Goal: Information Seeking & Learning: Learn about a topic

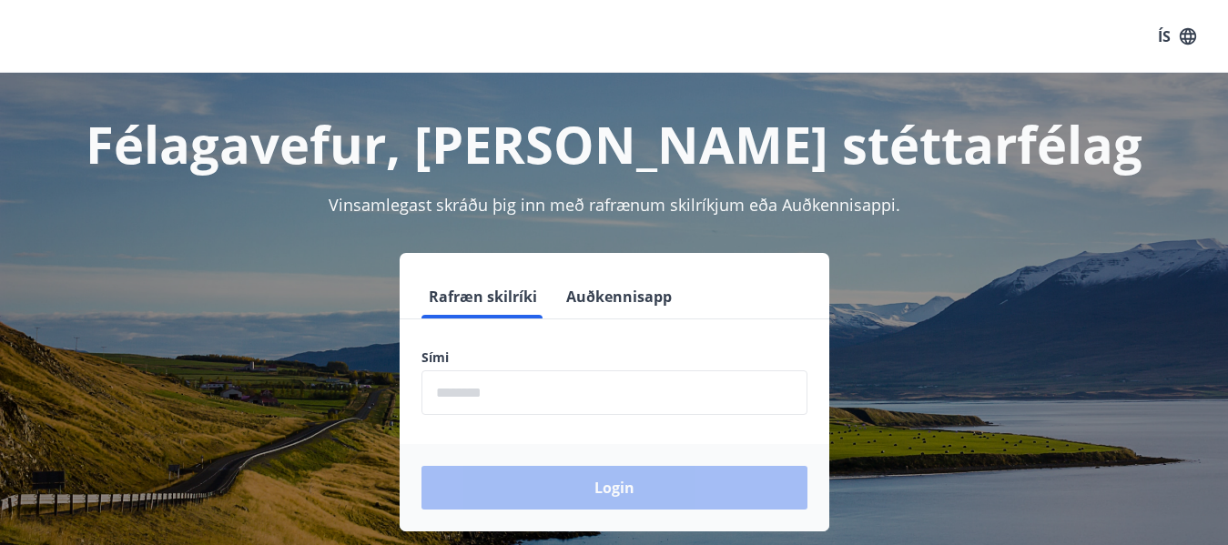
click at [494, 376] on input "phone" at bounding box center [615, 393] width 386 height 45
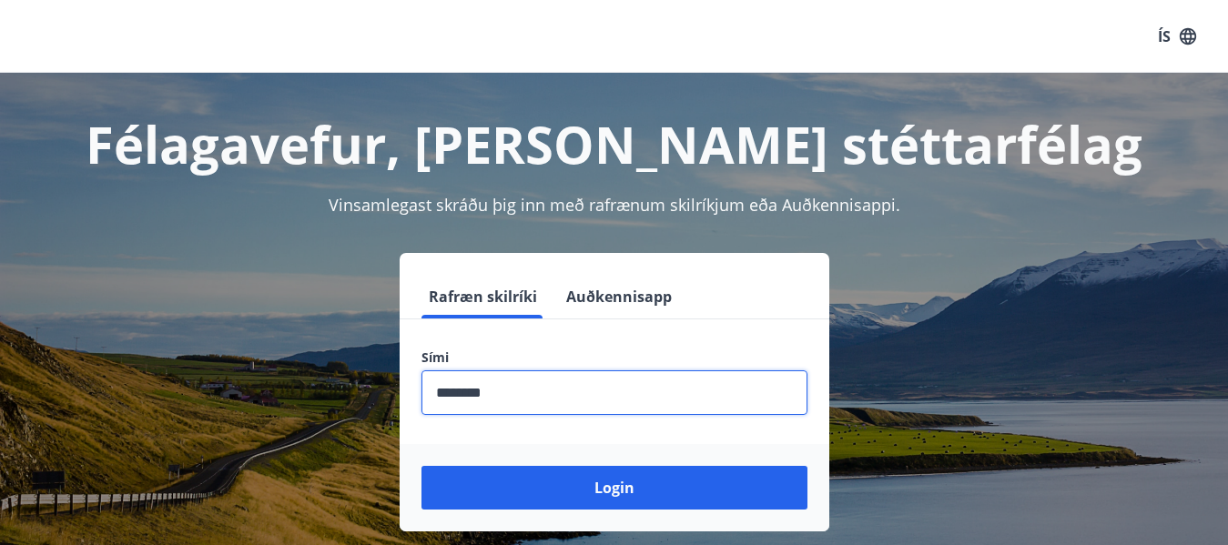
type input "********"
click at [422, 466] on button "Login" at bounding box center [615, 488] width 386 height 44
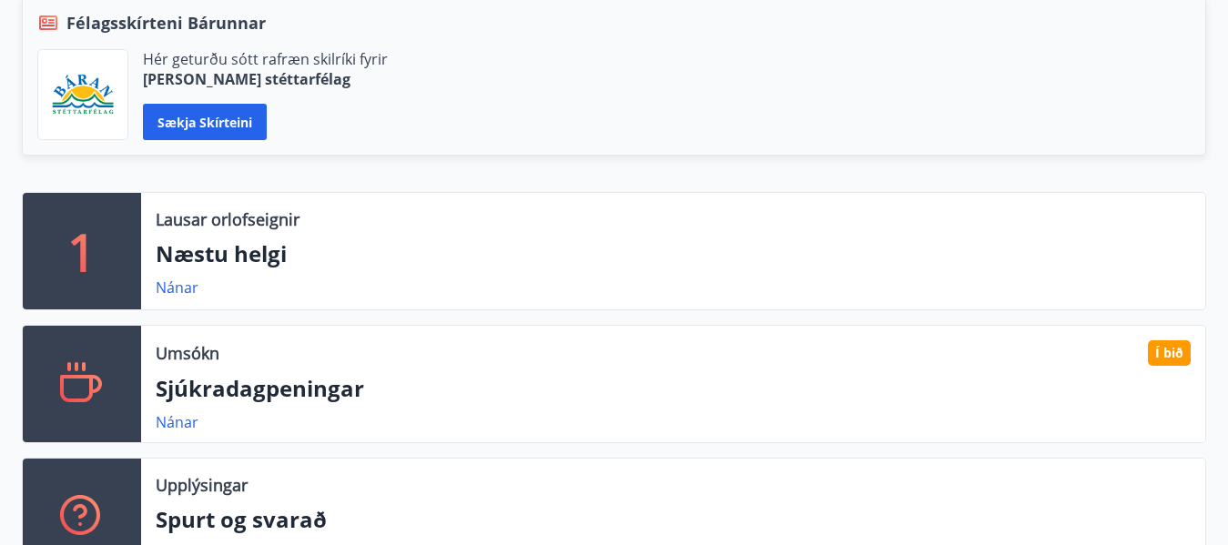
scroll to position [495, 0]
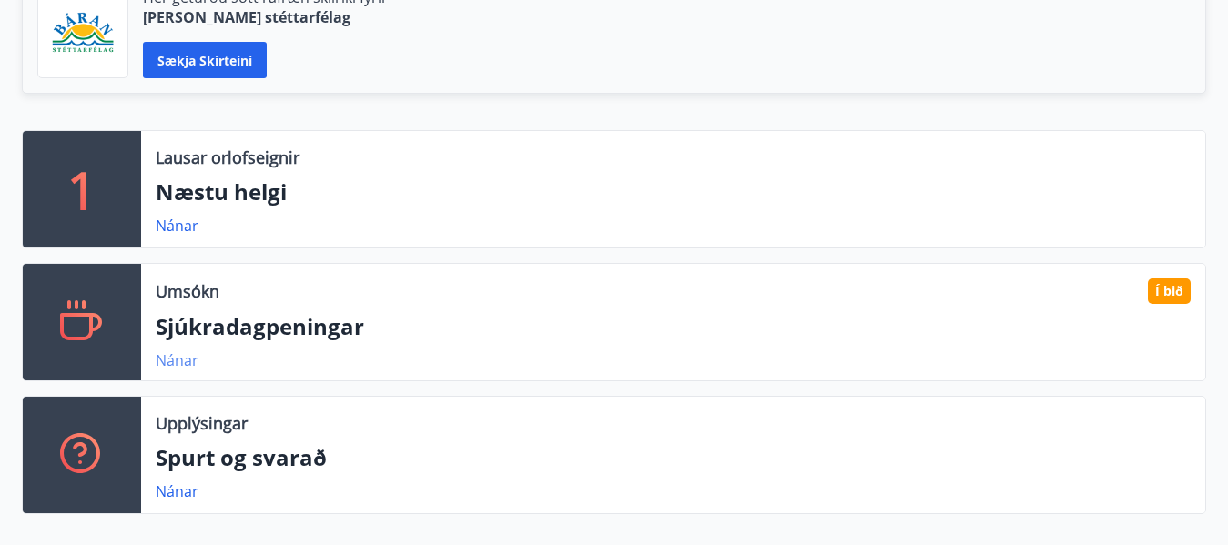
click at [168, 363] on link "Nánar" at bounding box center [177, 361] width 43 height 20
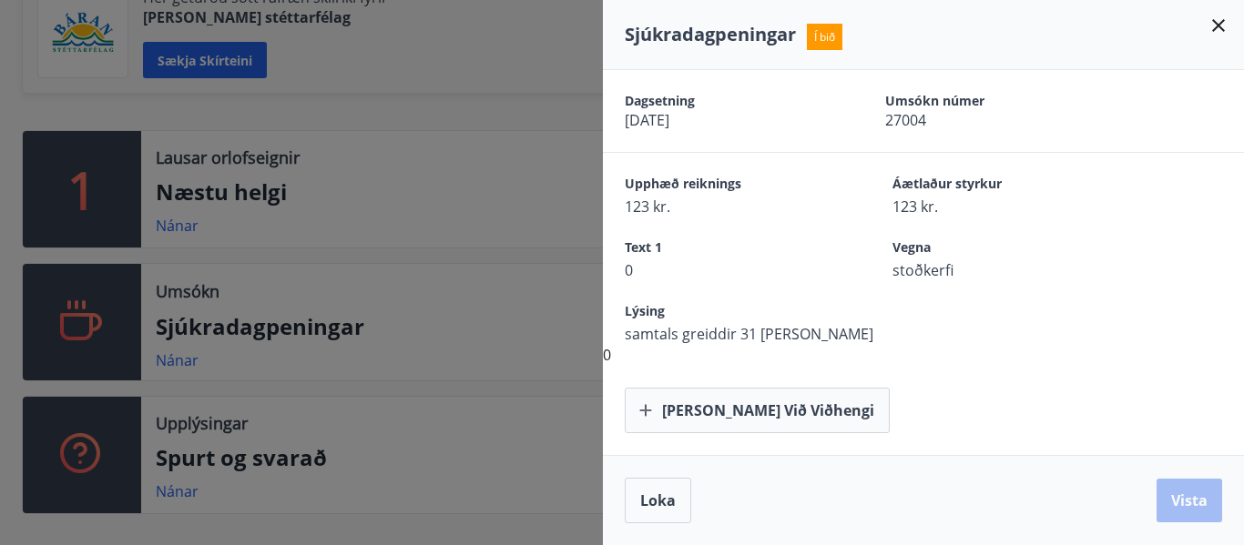
click at [1218, 25] on icon at bounding box center [1218, 25] width 13 height 13
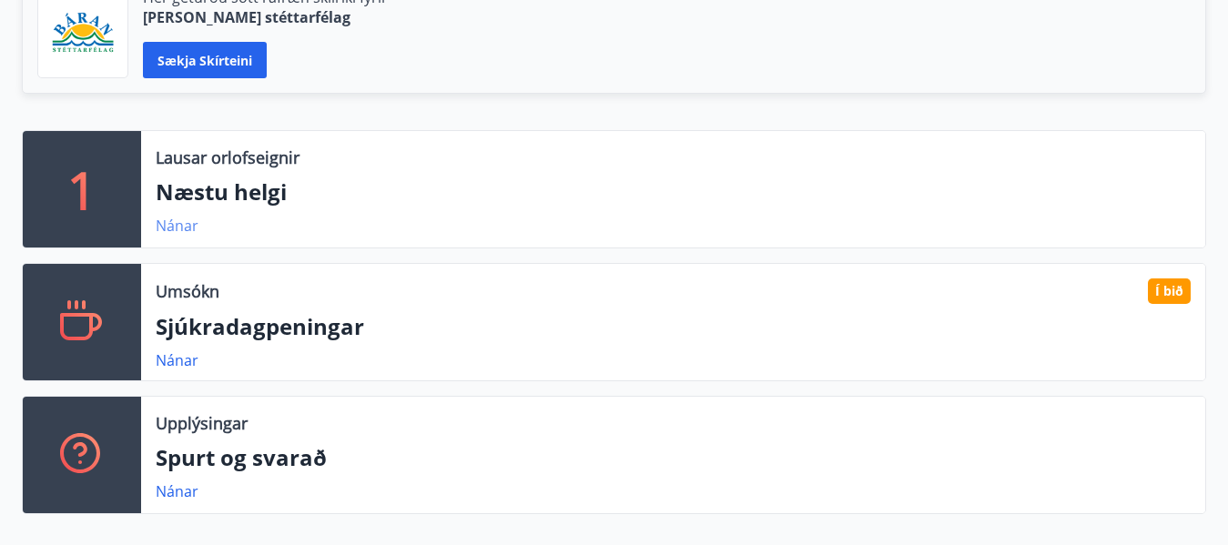
click at [177, 228] on link "Nánar" at bounding box center [177, 226] width 43 height 20
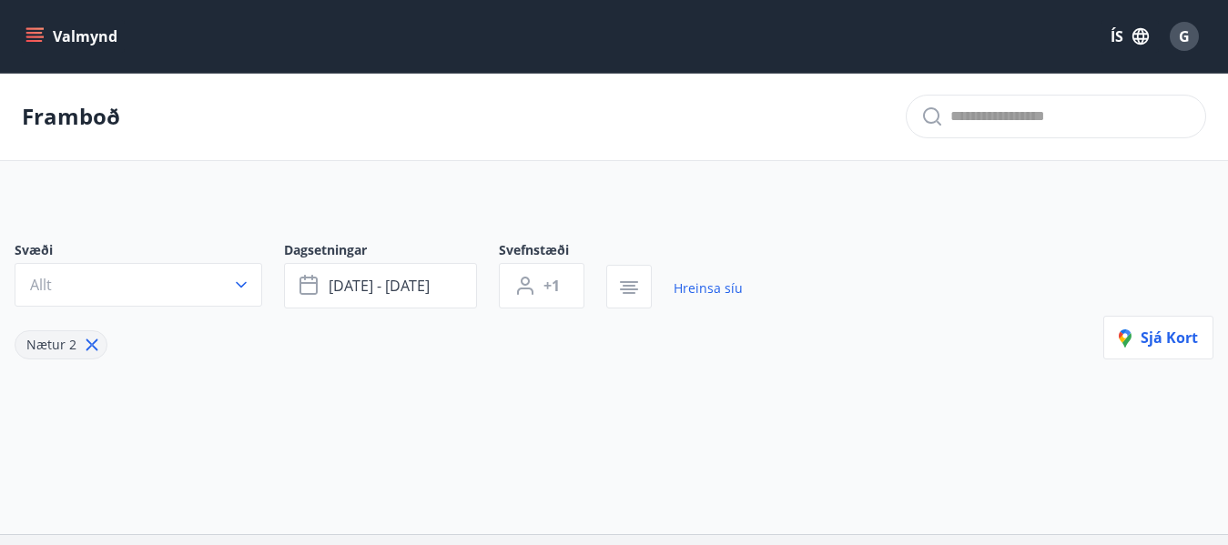
type input "*"
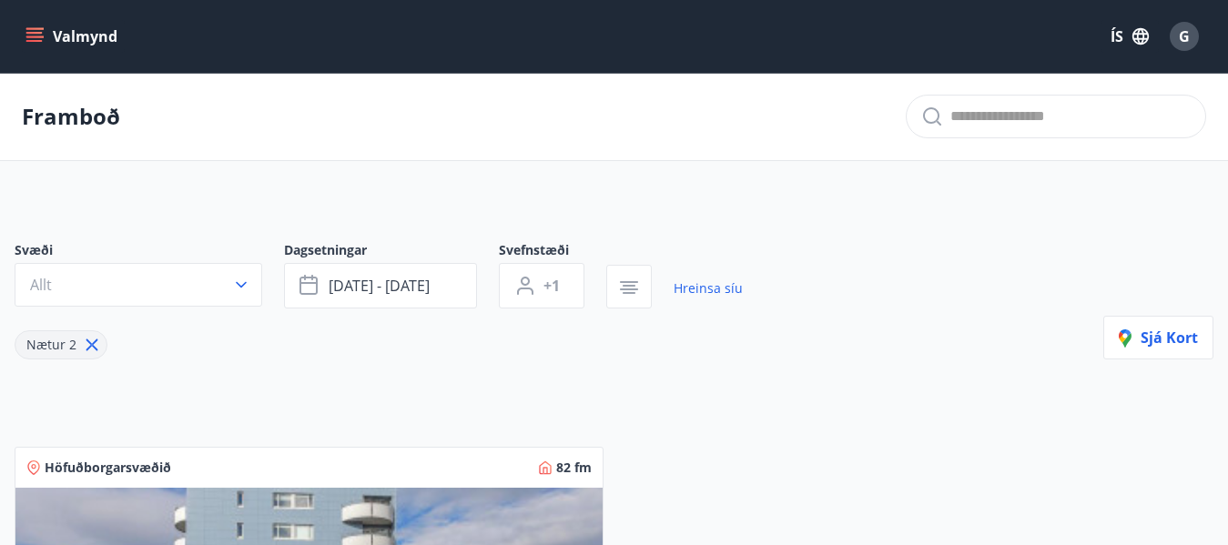
click at [35, 34] on icon "menu" at bounding box center [34, 33] width 16 height 2
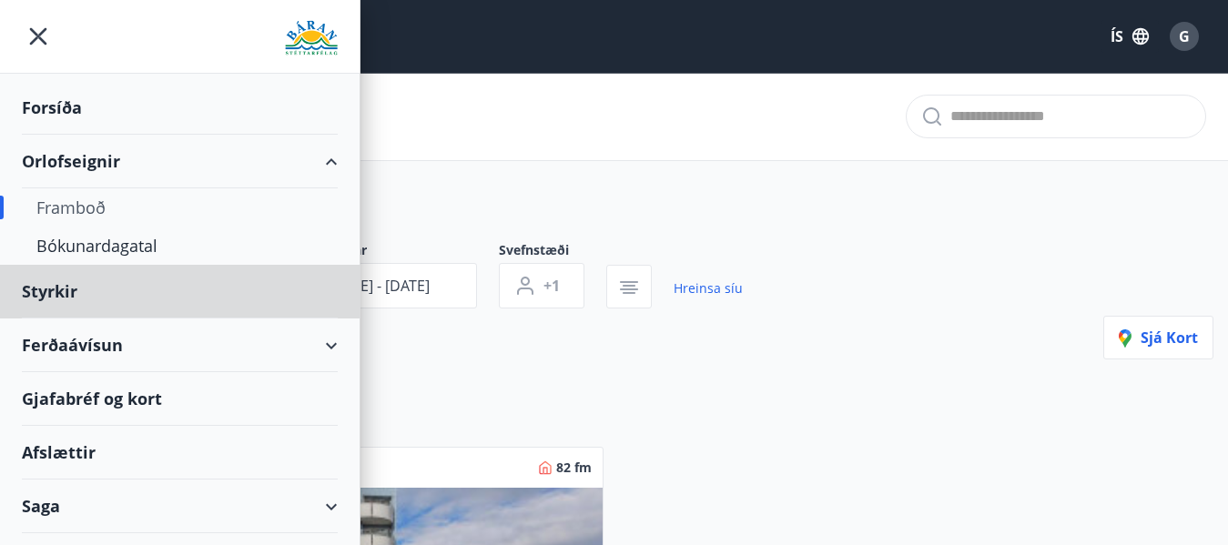
click at [67, 107] on div "Forsíða" at bounding box center [180, 108] width 316 height 54
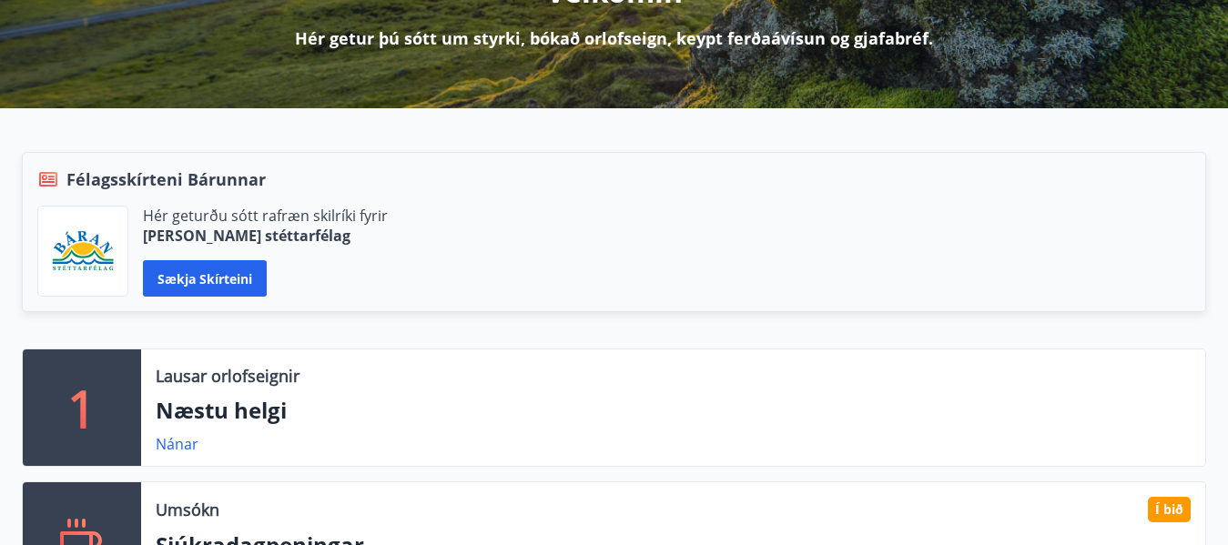
scroll to position [248, 0]
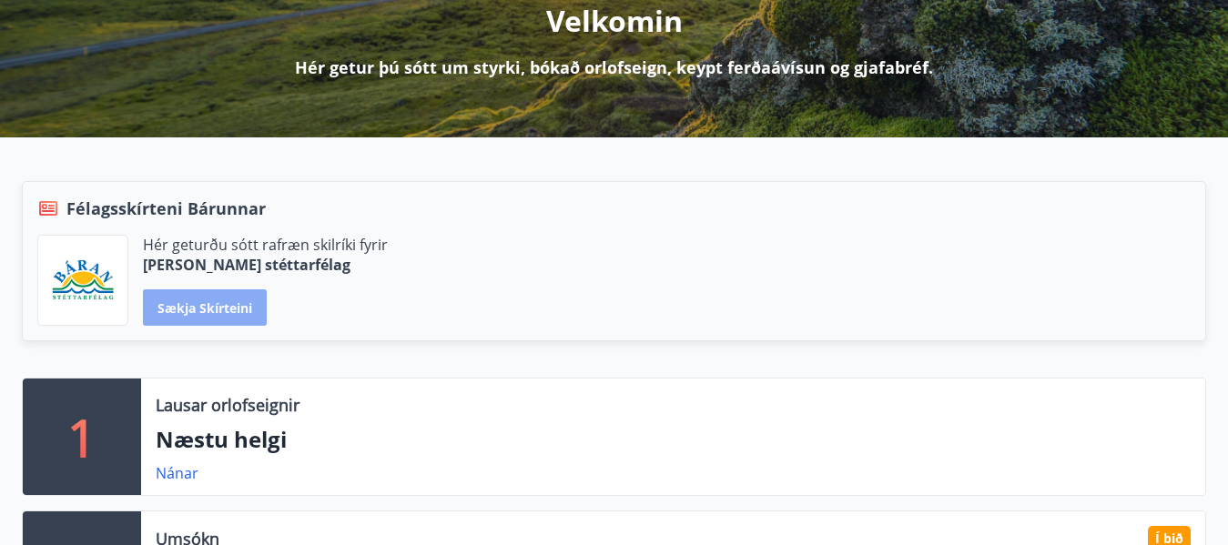
click at [197, 308] on button "Sækja skírteini" at bounding box center [205, 308] width 124 height 36
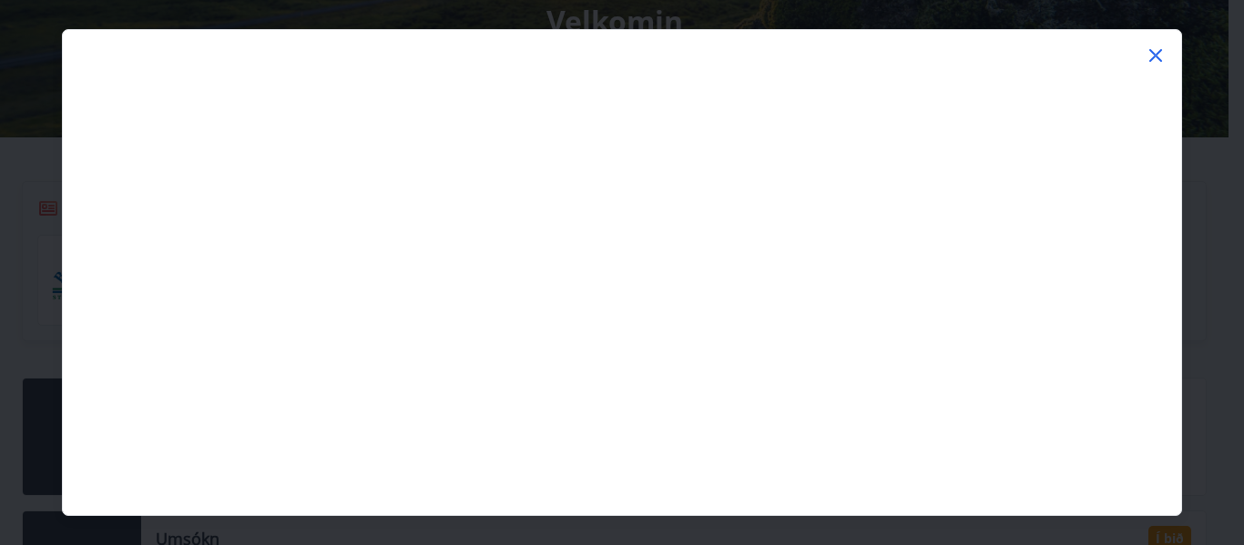
click at [1155, 50] on icon at bounding box center [1155, 56] width 22 height 22
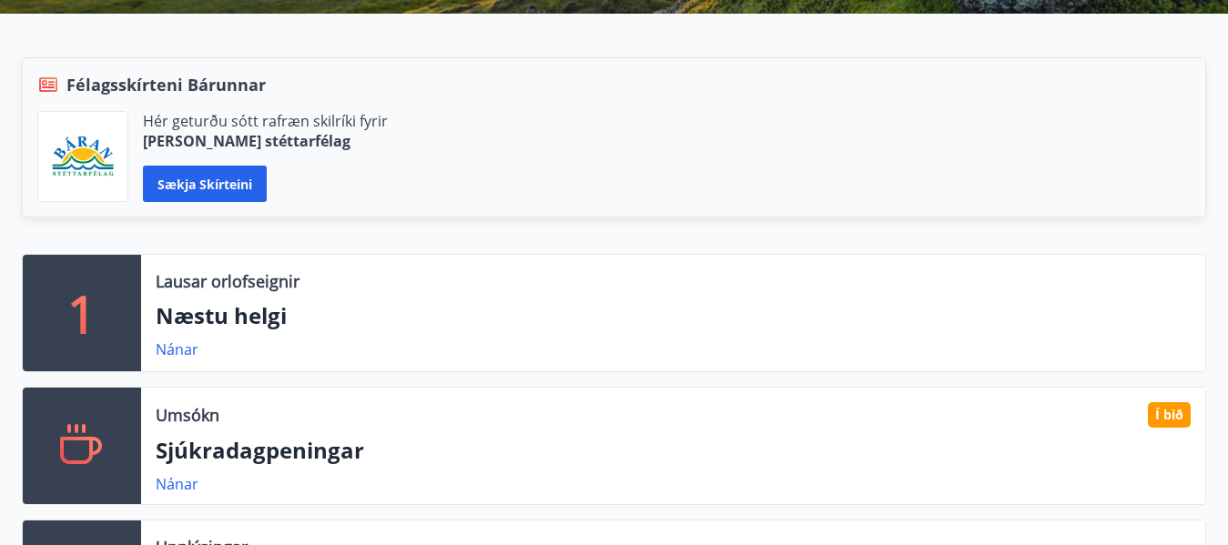
scroll to position [0, 0]
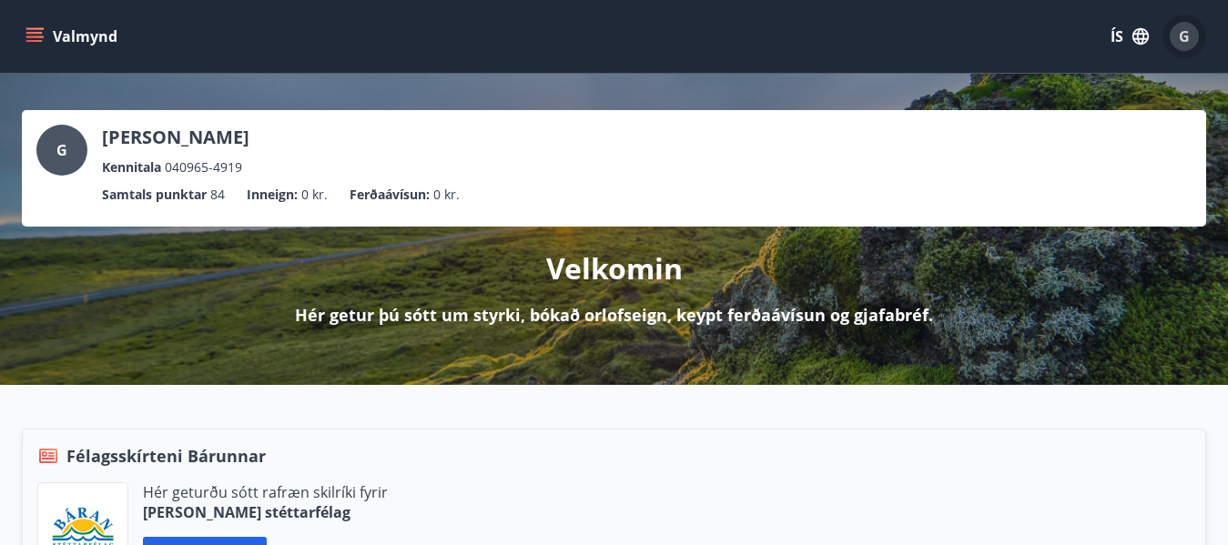
click at [1179, 40] on div "G" at bounding box center [1184, 36] width 29 height 29
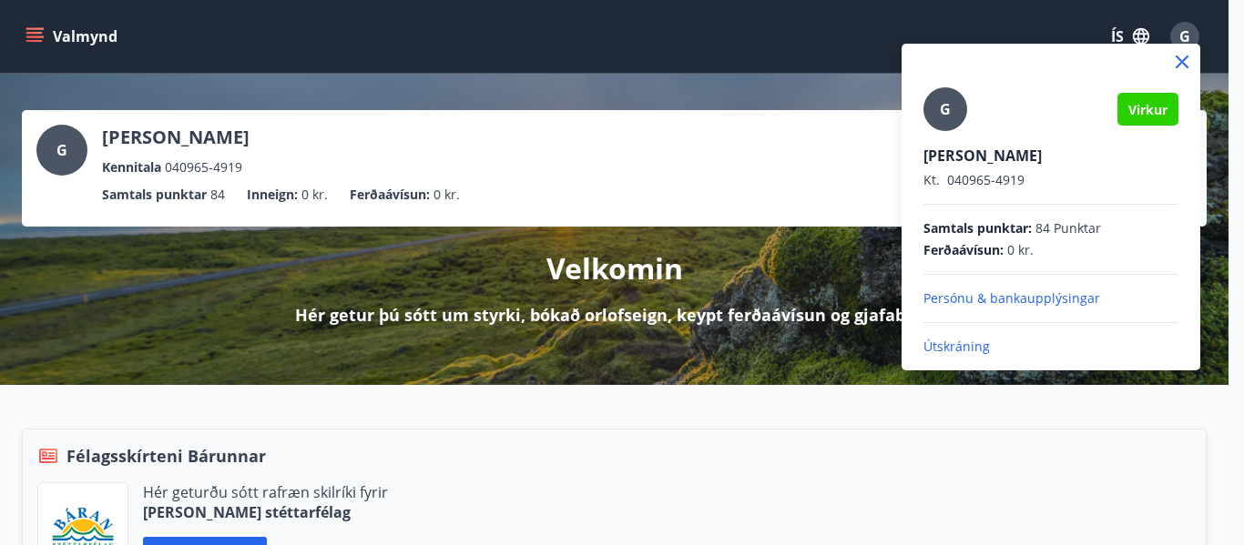
click at [28, 32] on div at bounding box center [622, 272] width 1244 height 545
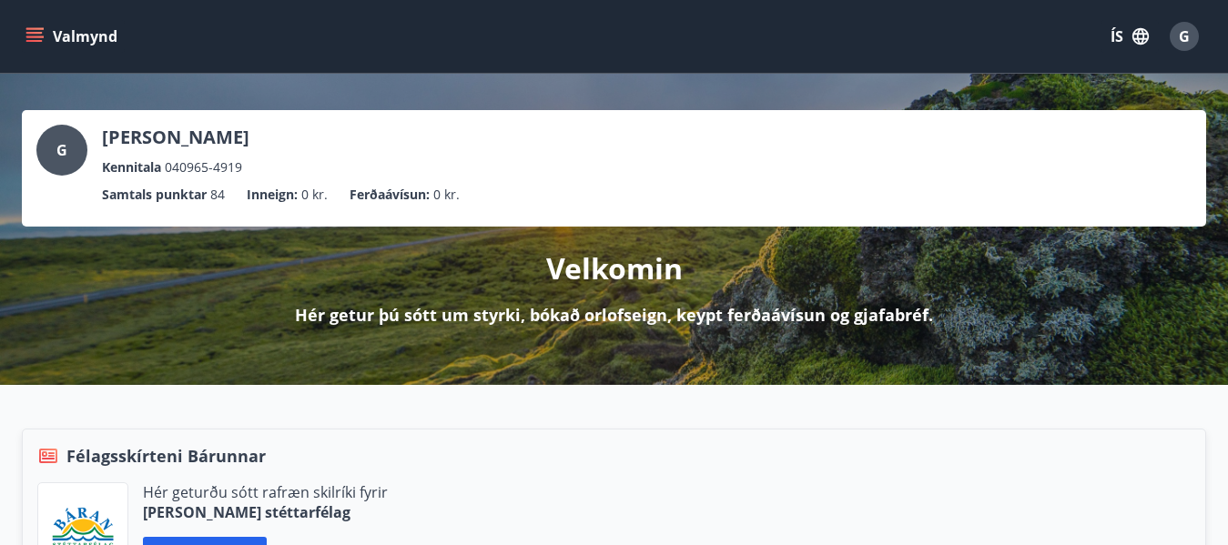
click at [32, 37] on icon "menu" at bounding box center [36, 37] width 20 height 2
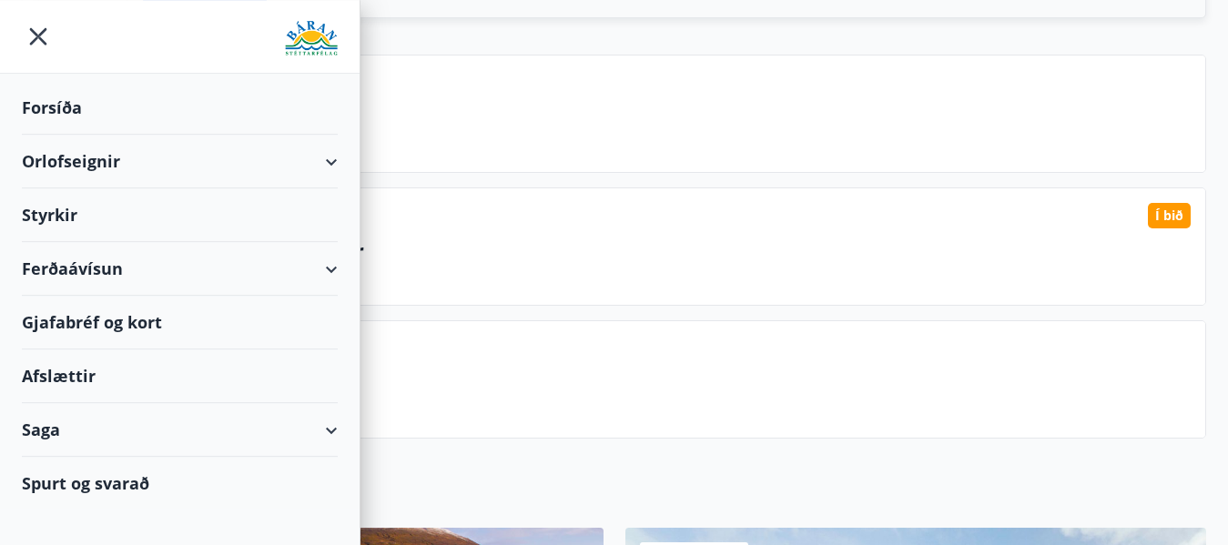
scroll to position [495, 0]
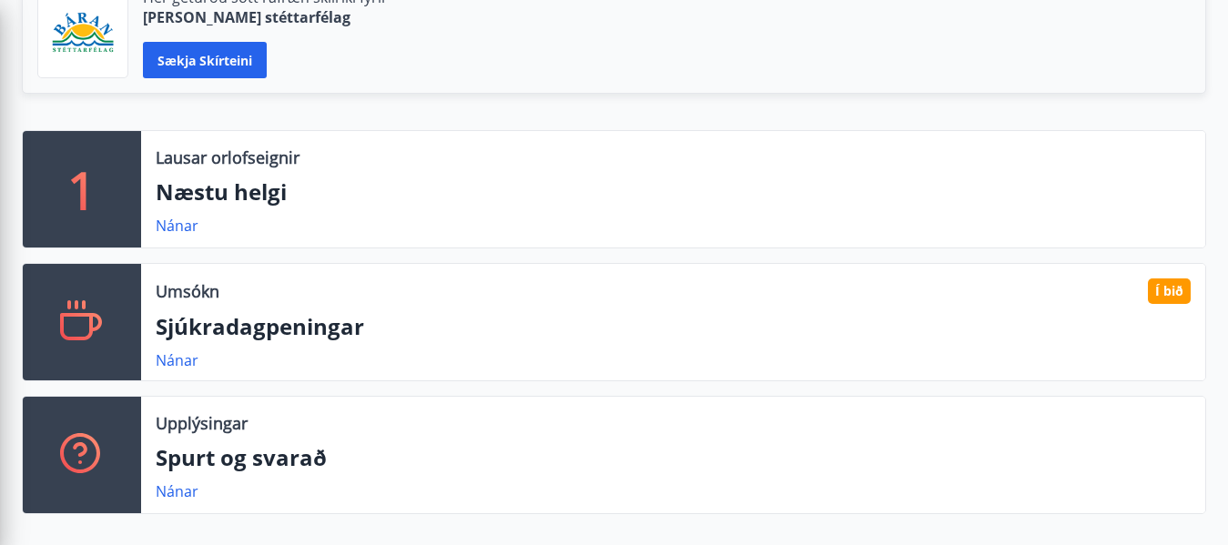
click at [617, 190] on p "Næstu helgi" at bounding box center [673, 192] width 1035 height 31
click at [175, 494] on link "Nánar" at bounding box center [177, 492] width 43 height 20
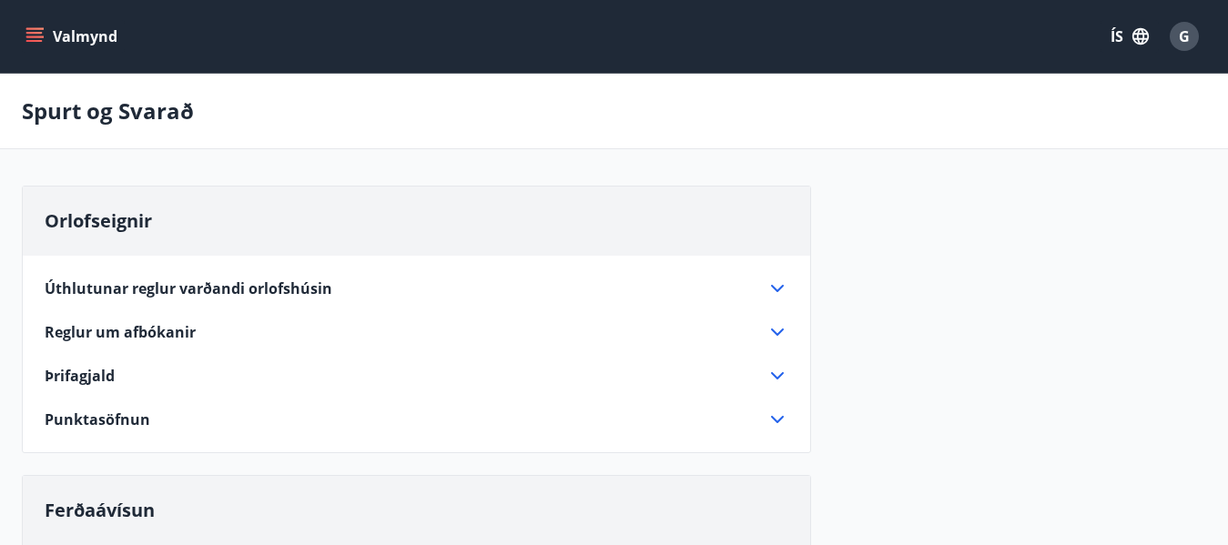
click at [30, 38] on icon "menu" at bounding box center [34, 36] width 18 height 18
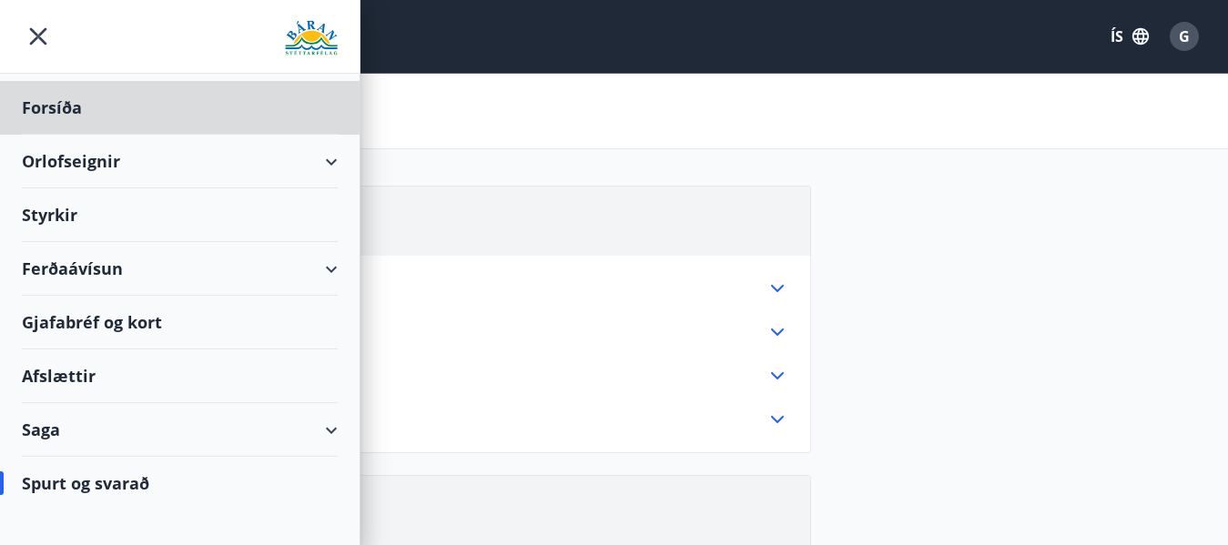
click at [74, 135] on div "Styrkir" at bounding box center [180, 108] width 316 height 54
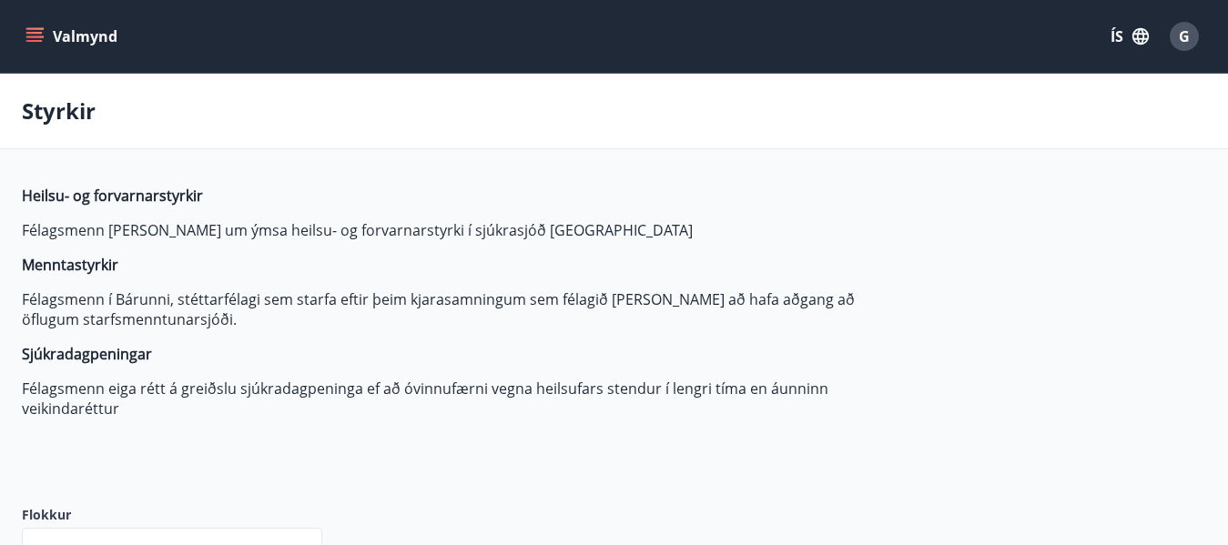
type input "***"
click at [43, 34] on icon "menu" at bounding box center [34, 36] width 18 height 18
click at [1189, 41] on span "G" at bounding box center [1184, 36] width 11 height 20
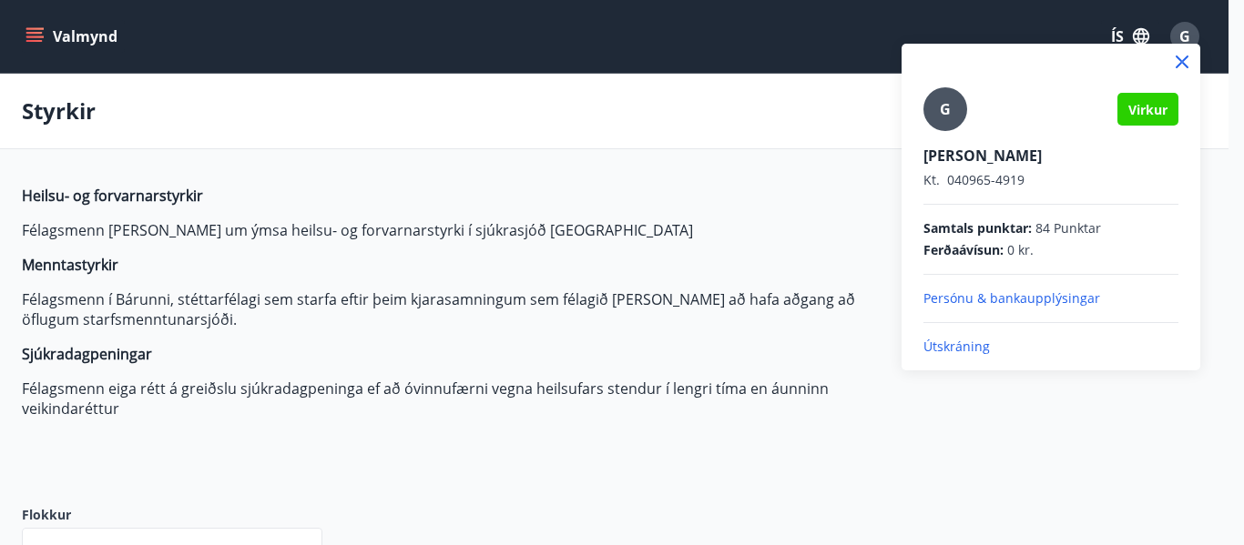
click at [961, 350] on p "Útskráning" at bounding box center [1050, 347] width 255 height 18
